Goal: Communication & Community: Answer question/provide support

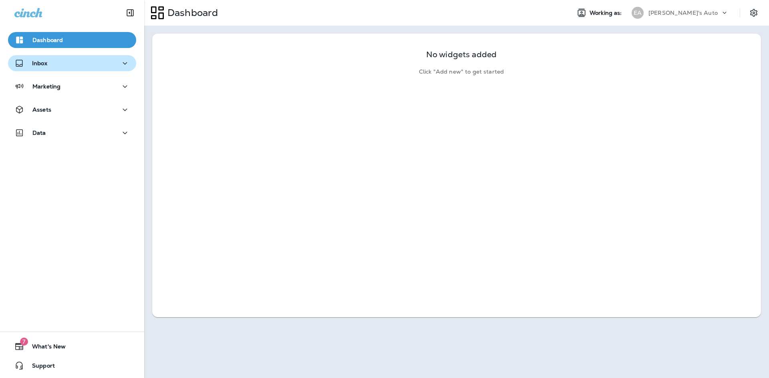
click at [88, 69] on button "Inbox" at bounding box center [72, 63] width 128 height 16
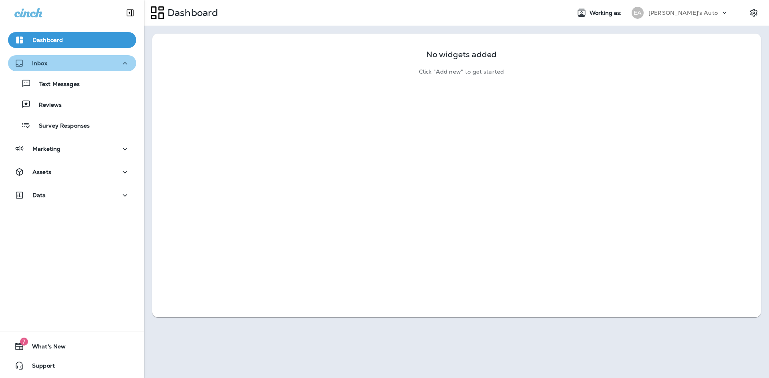
click at [91, 64] on div "Inbox" at bounding box center [71, 63] width 115 height 10
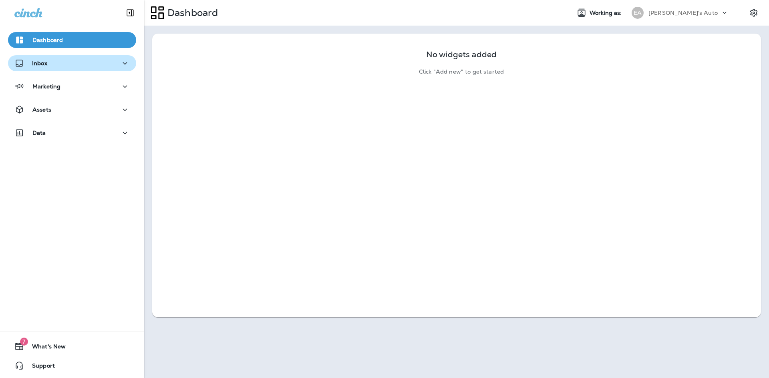
click at [69, 70] on button "Inbox" at bounding box center [72, 63] width 128 height 16
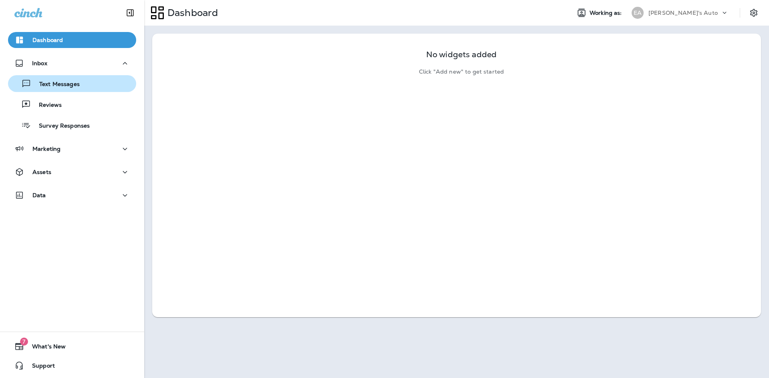
click at [74, 86] on p "Text Messages" at bounding box center [55, 85] width 48 height 8
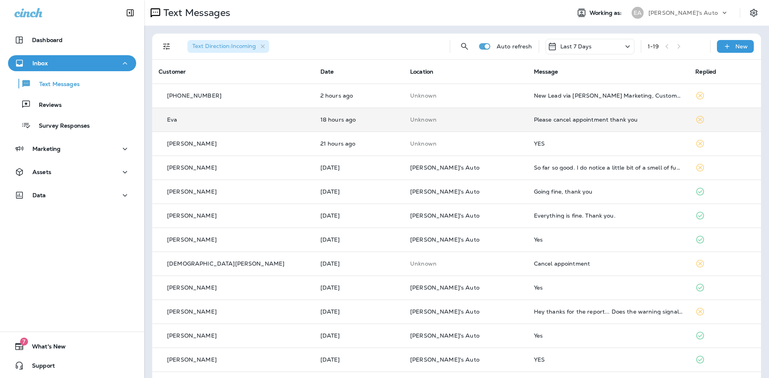
click at [188, 122] on div "Eva" at bounding box center [233, 120] width 149 height 8
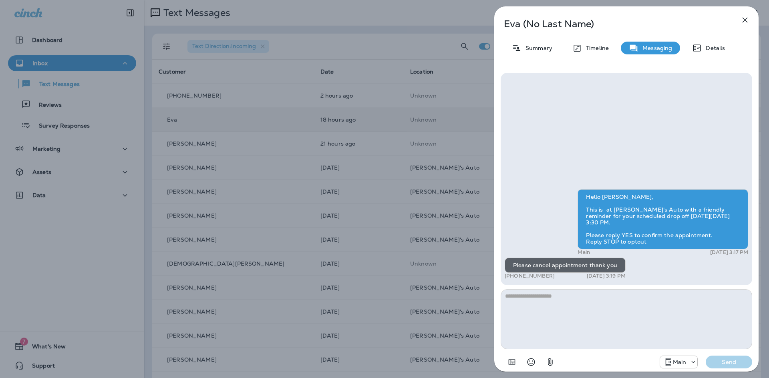
click at [743, 18] on icon "button" at bounding box center [745, 20] width 5 height 5
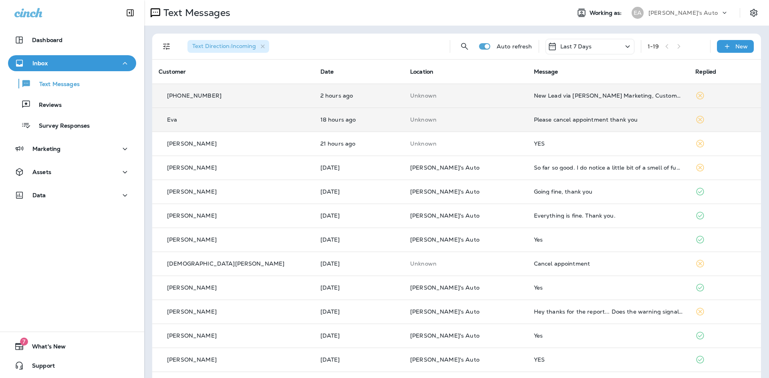
click at [214, 98] on p "[PHONE_NUMBER]" at bounding box center [194, 96] width 54 height 6
